Goal: Task Accomplishment & Management: Use online tool/utility

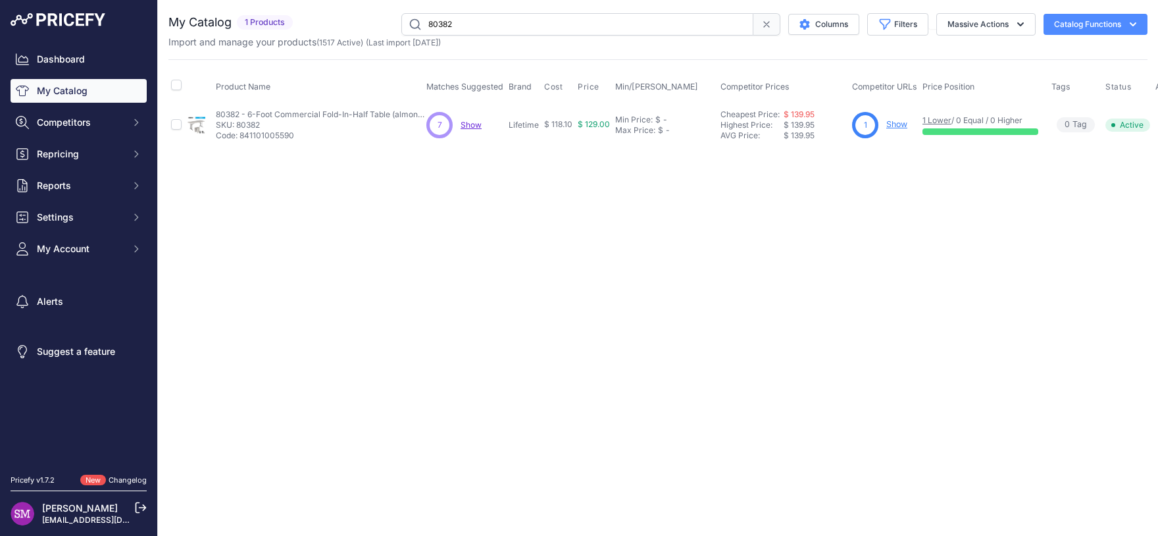
click at [477, 128] on span "Show" at bounding box center [471, 125] width 21 height 10
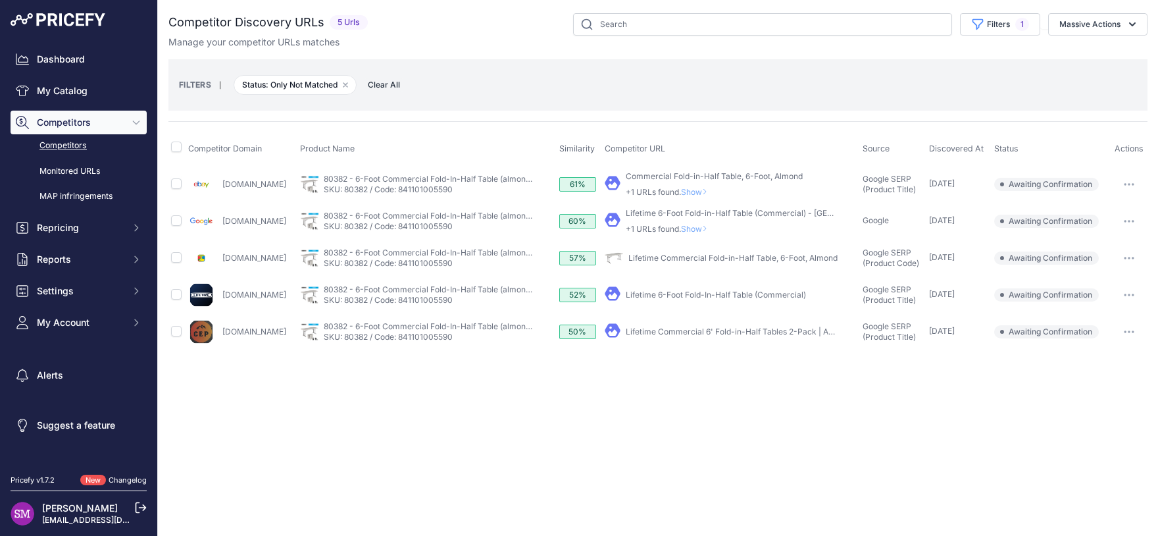
click at [1131, 292] on button "button" at bounding box center [1129, 295] width 26 height 18
click at [1106, 319] on button "Confirm match" at bounding box center [1091, 322] width 108 height 21
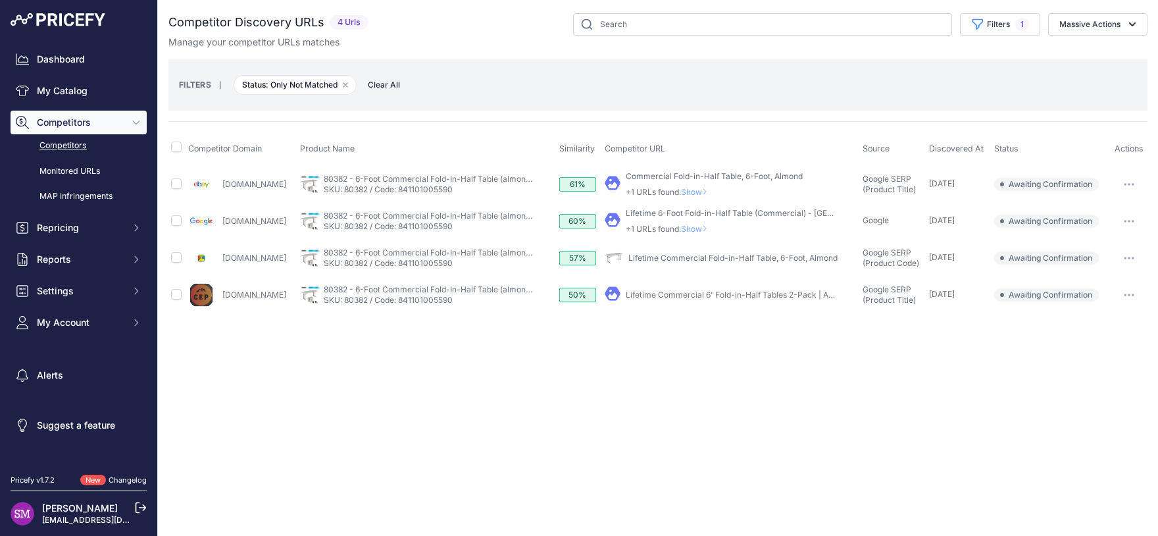
click at [1132, 286] on button "button" at bounding box center [1129, 295] width 26 height 18
click at [1114, 321] on button "Confirm match" at bounding box center [1091, 322] width 108 height 21
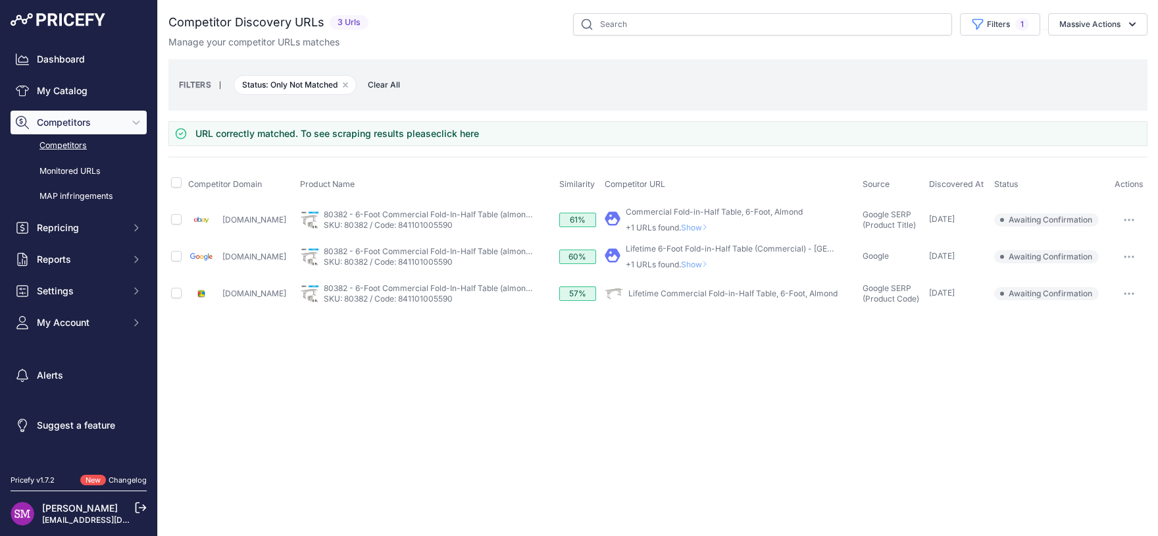
click at [700, 226] on span "Show" at bounding box center [697, 227] width 32 height 10
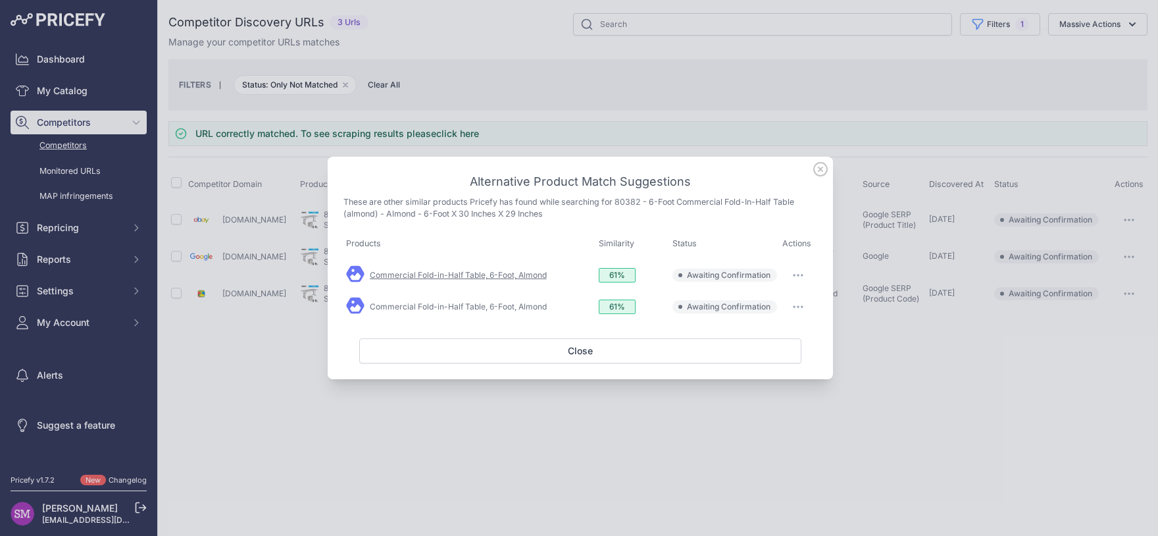
click at [517, 275] on link "Commercial Fold-in-Half Table, 6-Foot, Almond" at bounding box center [458, 275] width 177 height 10
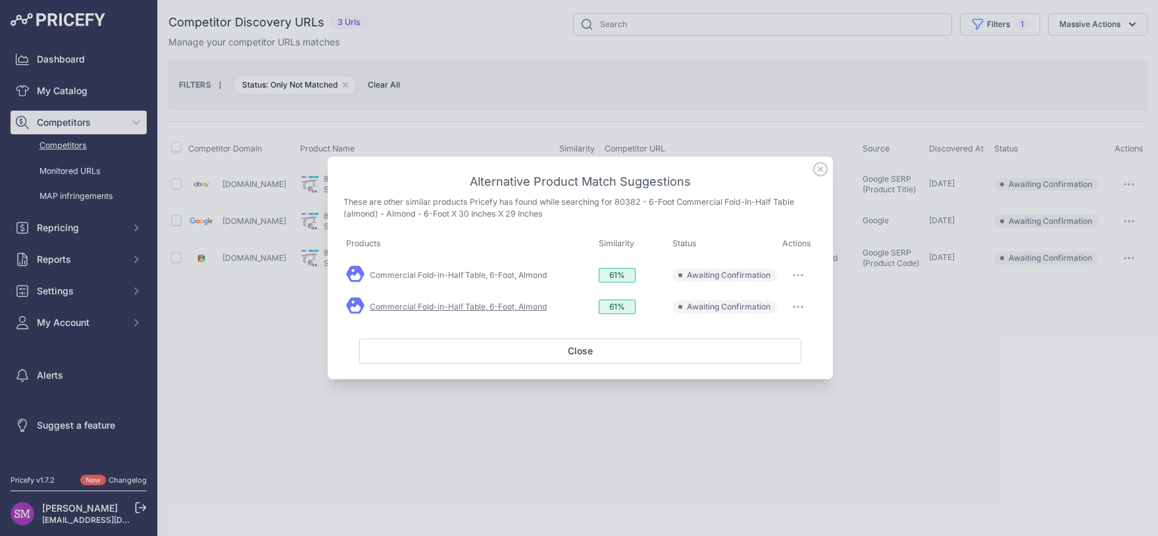
click at [525, 303] on link "Commercial Fold-in-Half Table, 6-Foot, Almond" at bounding box center [458, 306] width 177 height 10
click at [822, 170] on icon at bounding box center [820, 169] width 13 height 13
